Goal: Feedback & Contribution: Leave review/rating

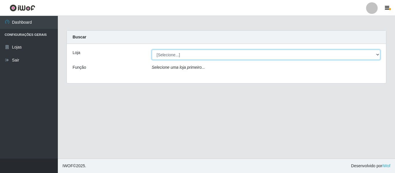
click at [379, 55] on select "[Selecione...] Hiper Queiroz - [GEOGRAPHIC_DATA]" at bounding box center [266, 55] width 229 height 10
select select "497"
click at [152, 50] on select "[Selecione...] Hiper Queiroz - [GEOGRAPHIC_DATA]" at bounding box center [266, 55] width 229 height 10
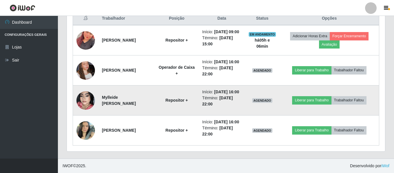
scroll to position [253, 0]
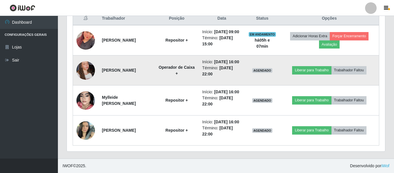
click at [88, 54] on img at bounding box center [85, 70] width 19 height 33
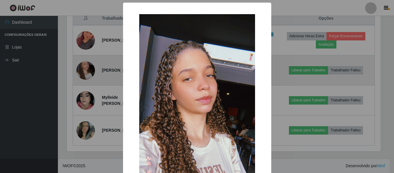
scroll to position [120, 315]
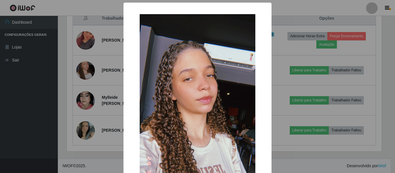
drag, startPoint x: 317, startPoint y: 148, endPoint x: 313, endPoint y: 146, distance: 4.7
click at [316, 148] on div "× OK Cancel" at bounding box center [197, 86] width 395 height 173
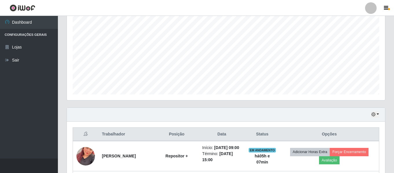
scroll to position [79, 0]
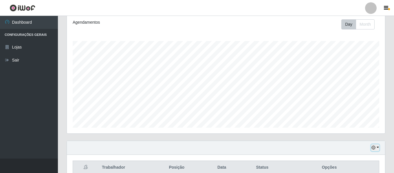
click at [378, 147] on button "button" at bounding box center [375, 148] width 8 height 7
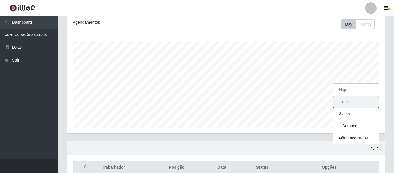
click at [354, 102] on button "1 dia" at bounding box center [356, 102] width 46 height 12
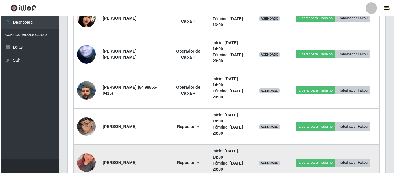
scroll to position [426, 0]
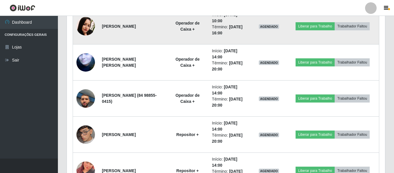
click at [92, 26] on img at bounding box center [85, 26] width 19 height 19
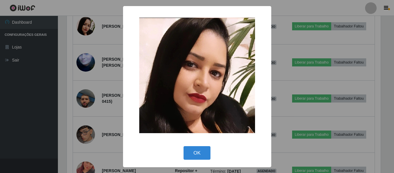
scroll to position [120, 315]
click at [66, 57] on div "× OK Cancel" at bounding box center [197, 86] width 395 height 173
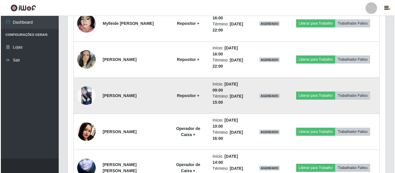
scroll to position [311, 0]
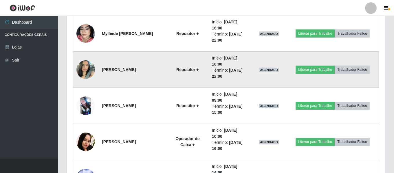
click at [82, 62] on img at bounding box center [85, 69] width 19 height 25
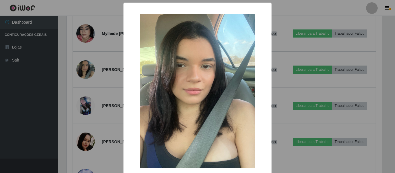
click at [86, 62] on div "× OK Cancel" at bounding box center [197, 86] width 395 height 173
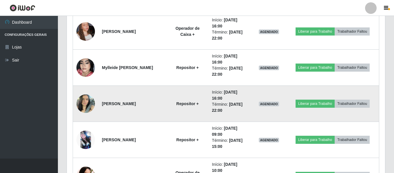
scroll to position [282, 0]
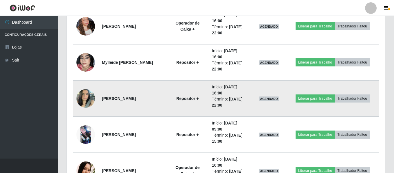
click at [80, 106] on img at bounding box center [85, 98] width 19 height 25
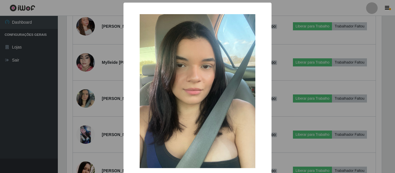
click at [81, 103] on div "× OK Cancel" at bounding box center [197, 86] width 395 height 173
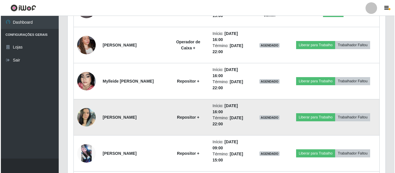
scroll to position [253, 0]
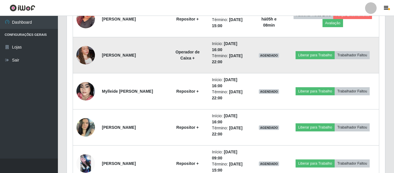
click at [81, 51] on img at bounding box center [85, 55] width 19 height 33
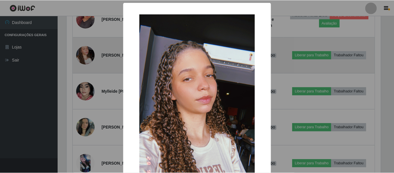
scroll to position [120, 315]
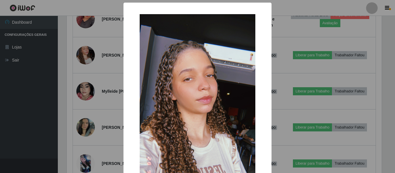
click at [81, 51] on div "× OK Cancel" at bounding box center [197, 86] width 395 height 173
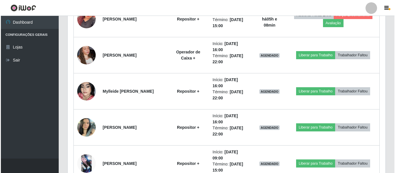
scroll to position [224, 0]
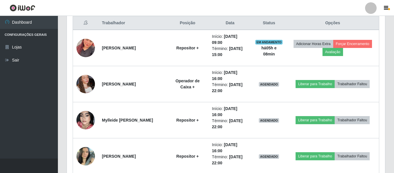
click at [81, 51] on img at bounding box center [85, 48] width 19 height 33
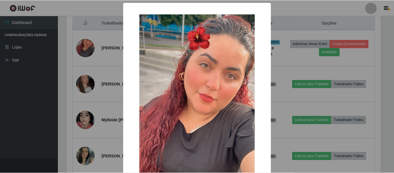
scroll to position [120, 315]
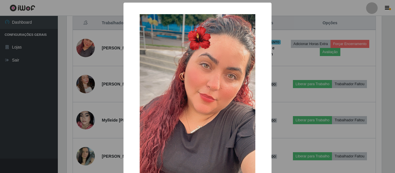
click at [82, 51] on div "× OK Cancel" at bounding box center [197, 86] width 395 height 173
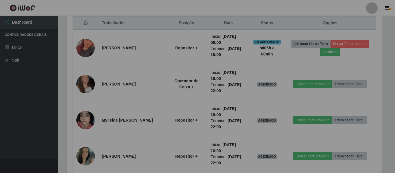
scroll to position [0, 0]
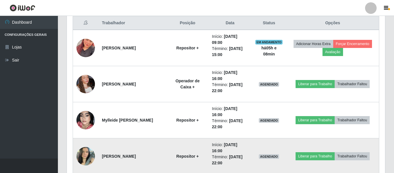
click at [87, 153] on img at bounding box center [85, 156] width 19 height 25
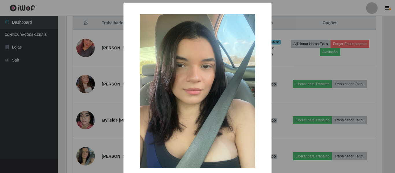
click at [89, 154] on div "× OK Cancel" at bounding box center [197, 86] width 395 height 173
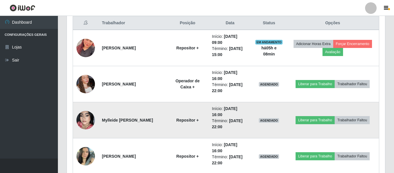
click at [80, 123] on img at bounding box center [85, 120] width 19 height 33
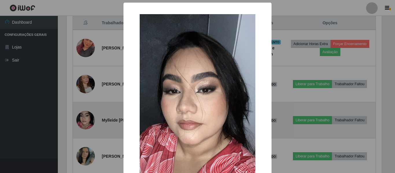
click at [80, 123] on div "× OK Cancel" at bounding box center [197, 86] width 395 height 173
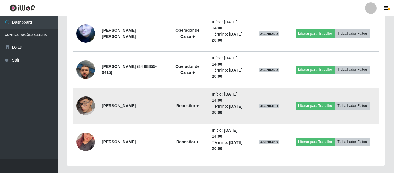
click at [87, 108] on img at bounding box center [85, 105] width 19 height 33
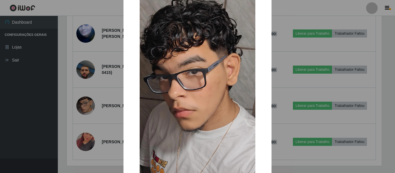
click at [91, 102] on div "× OK Cancel" at bounding box center [197, 86] width 395 height 173
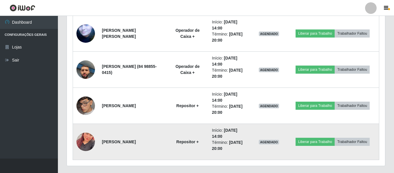
click at [86, 138] on img at bounding box center [85, 142] width 19 height 33
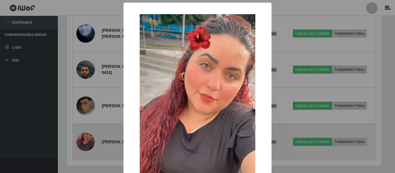
click at [86, 138] on div "× OK Cancel" at bounding box center [197, 86] width 395 height 173
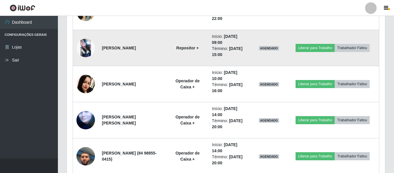
click at [83, 51] on img at bounding box center [85, 48] width 19 height 19
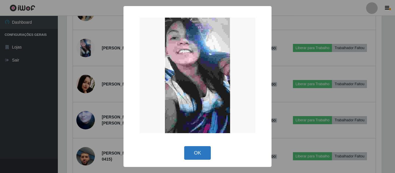
click at [191, 156] on button "OK" at bounding box center [197, 153] width 27 height 14
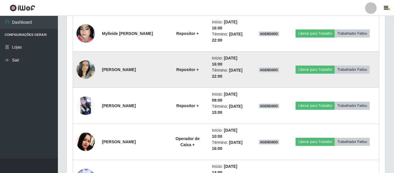
click at [85, 67] on img at bounding box center [85, 69] width 19 height 25
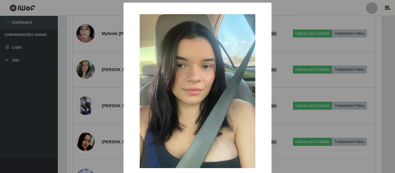
click at [85, 66] on div "× OK Cancel" at bounding box center [197, 86] width 395 height 173
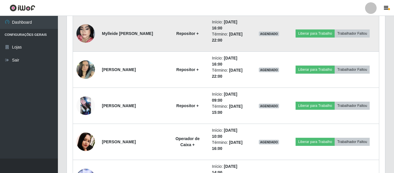
click at [89, 32] on img at bounding box center [85, 33] width 19 height 33
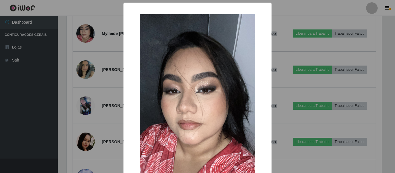
click at [81, 33] on div "× OK Cancel" at bounding box center [197, 86] width 395 height 173
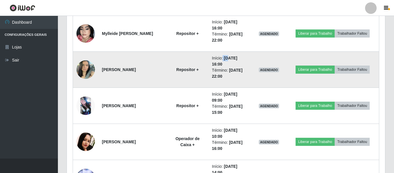
drag, startPoint x: 232, startPoint y: 58, endPoint x: 227, endPoint y: 58, distance: 5.2
click at [227, 58] on li "Início: [DATE] 16:00" at bounding box center [230, 61] width 36 height 12
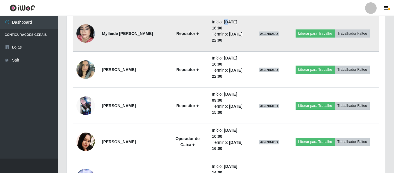
drag, startPoint x: 232, startPoint y: 22, endPoint x: 212, endPoint y: 29, distance: 21.1
click at [228, 23] on time "[DATE] 16:00" at bounding box center [224, 25] width 25 height 11
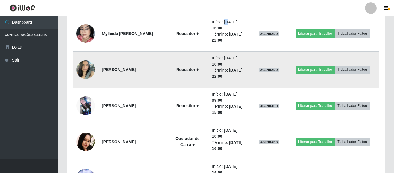
click at [77, 67] on img at bounding box center [85, 69] width 19 height 25
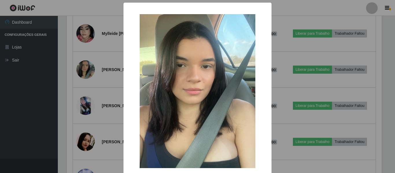
click at [297, 15] on div "× OK Cancel" at bounding box center [197, 86] width 395 height 173
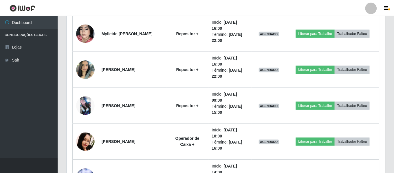
scroll to position [289303, 289105]
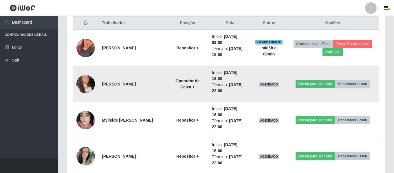
click at [83, 86] on img at bounding box center [85, 84] width 19 height 33
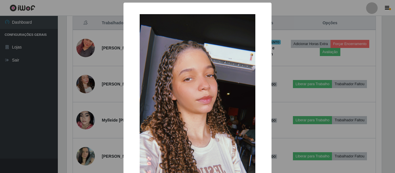
click at [293, 24] on div "× OK Cancel" at bounding box center [197, 86] width 395 height 173
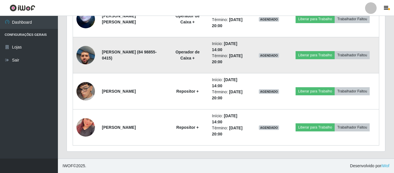
click at [82, 58] on img at bounding box center [85, 55] width 19 height 33
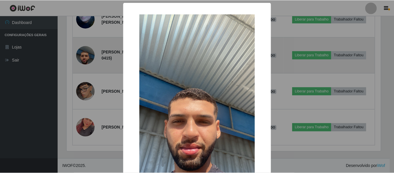
scroll to position [120, 315]
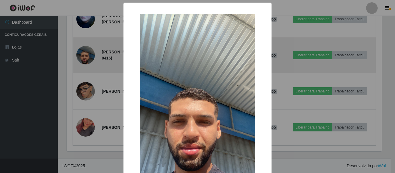
click at [82, 58] on div "× OK Cancel" at bounding box center [197, 86] width 395 height 173
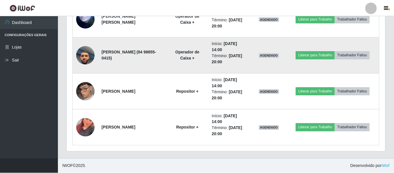
scroll to position [289303, 289105]
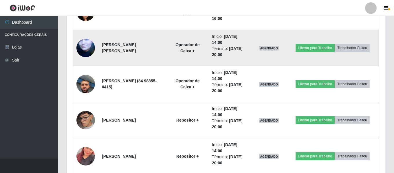
click at [84, 47] on img at bounding box center [85, 48] width 19 height 34
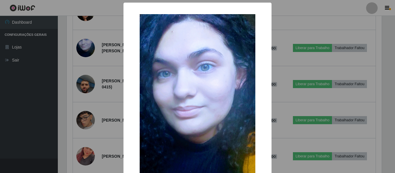
click at [95, 54] on div "× OK Cancel" at bounding box center [197, 86] width 395 height 173
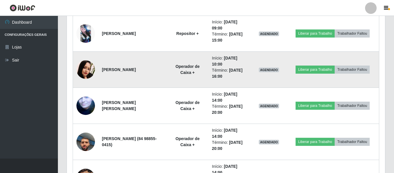
click at [91, 67] on img at bounding box center [85, 69] width 19 height 19
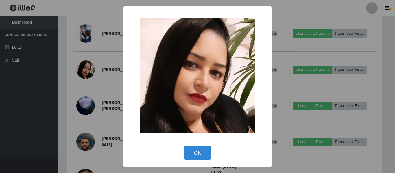
click at [91, 67] on div "× OK Cancel" at bounding box center [197, 86] width 395 height 173
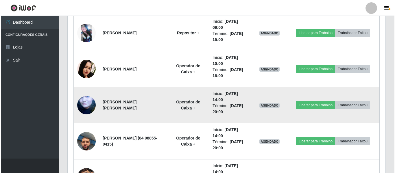
scroll to position [383, 0]
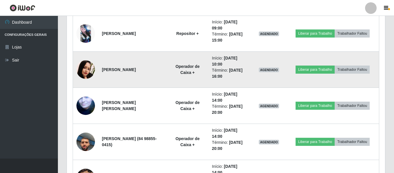
click at [102, 68] on td "[PERSON_NAME]" at bounding box center [132, 70] width 68 height 36
click at [92, 69] on img at bounding box center [85, 69] width 19 height 19
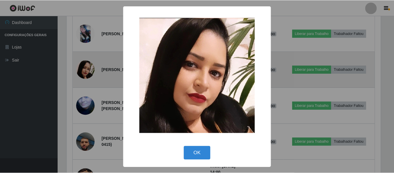
scroll to position [120, 315]
click at [92, 69] on div "× OK Cancel" at bounding box center [197, 86] width 395 height 173
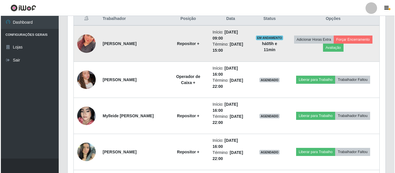
scroll to position [238, 0]
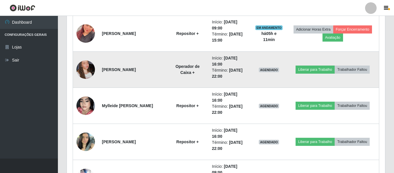
click at [87, 67] on img at bounding box center [85, 69] width 19 height 33
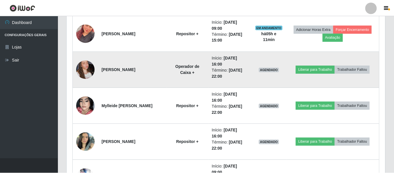
scroll to position [120, 315]
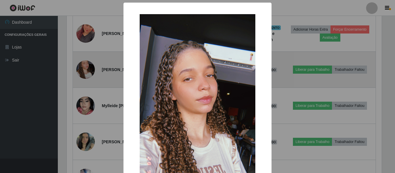
click at [87, 67] on div "× OK Cancel" at bounding box center [197, 86] width 395 height 173
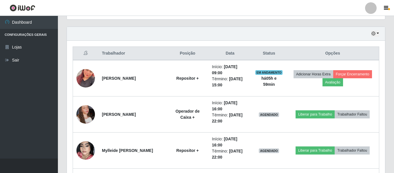
scroll to position [203, 0]
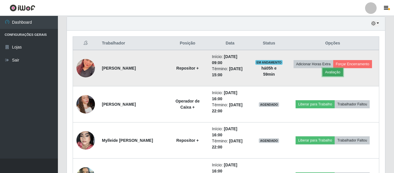
click at [343, 71] on button "Avaliação" at bounding box center [332, 72] width 21 height 8
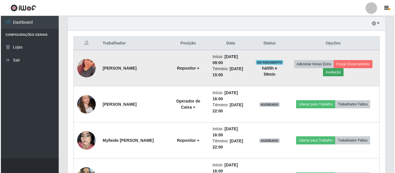
scroll to position [120, 315]
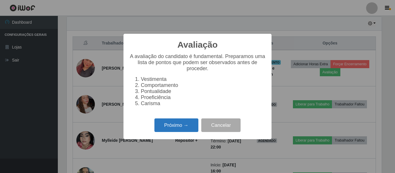
click at [191, 123] on button "Próximo →" at bounding box center [177, 126] width 44 height 14
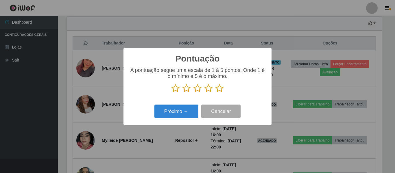
click at [176, 90] on icon at bounding box center [176, 88] width 8 height 9
click at [172, 93] on input "radio" at bounding box center [172, 93] width 0 height 0
click at [187, 90] on icon at bounding box center [187, 88] width 8 height 9
click at [183, 93] on input "radio" at bounding box center [183, 93] width 0 height 0
click at [197, 90] on icon at bounding box center [198, 88] width 8 height 9
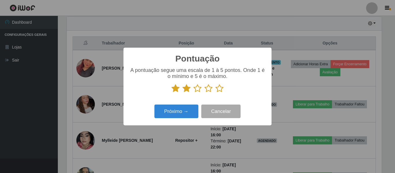
click at [194, 93] on input "radio" at bounding box center [194, 93] width 0 height 0
click at [207, 90] on icon at bounding box center [209, 88] width 8 height 9
click at [205, 93] on input "radio" at bounding box center [205, 93] width 0 height 0
click at [220, 89] on icon at bounding box center [220, 88] width 8 height 9
click at [216, 93] on input "radio" at bounding box center [216, 93] width 0 height 0
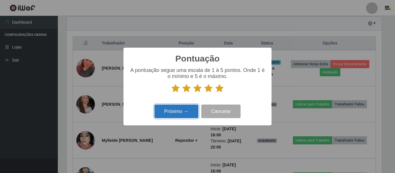
click at [190, 111] on button "Próximo →" at bounding box center [177, 112] width 44 height 14
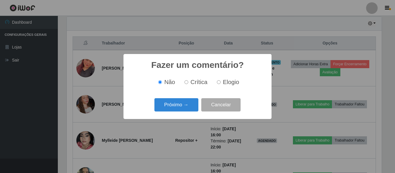
click at [219, 82] on input "Elogio" at bounding box center [219, 82] width 4 height 4
radio input "true"
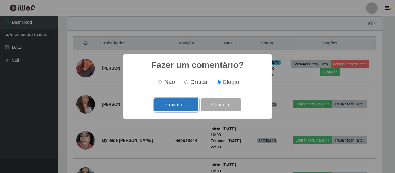
click at [190, 107] on button "Próximo →" at bounding box center [177, 105] width 44 height 14
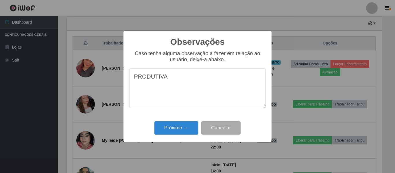
type textarea "PRODUTIVA"
click at [172, 119] on div "Observações × Caso tenha alguma observação a fazer em relação ao usuário, deixe…" at bounding box center [198, 86] width 148 height 111
click at [172, 129] on button "Próximo →" at bounding box center [177, 129] width 44 height 14
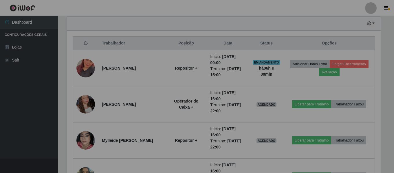
scroll to position [120, 318]
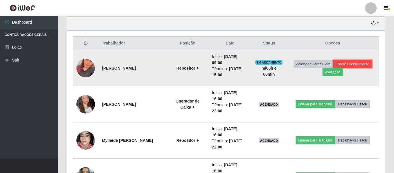
click at [333, 68] on button "Forçar Encerramento" at bounding box center [352, 64] width 39 height 8
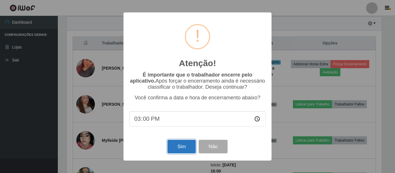
click at [188, 150] on button "Sim" at bounding box center [182, 147] width 28 height 14
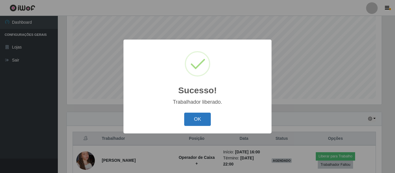
click at [193, 122] on button "OK" at bounding box center [197, 120] width 27 height 14
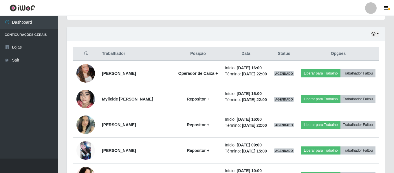
scroll to position [195, 0]
